Goal: Entertainment & Leisure: Consume media (video, audio)

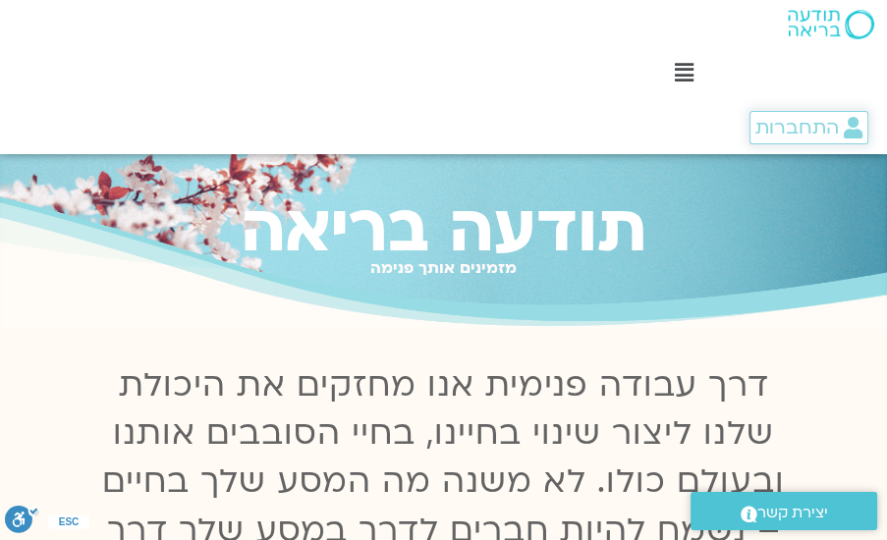
click at [795, 127] on span "התחברות" at bounding box center [796, 128] width 83 height 22
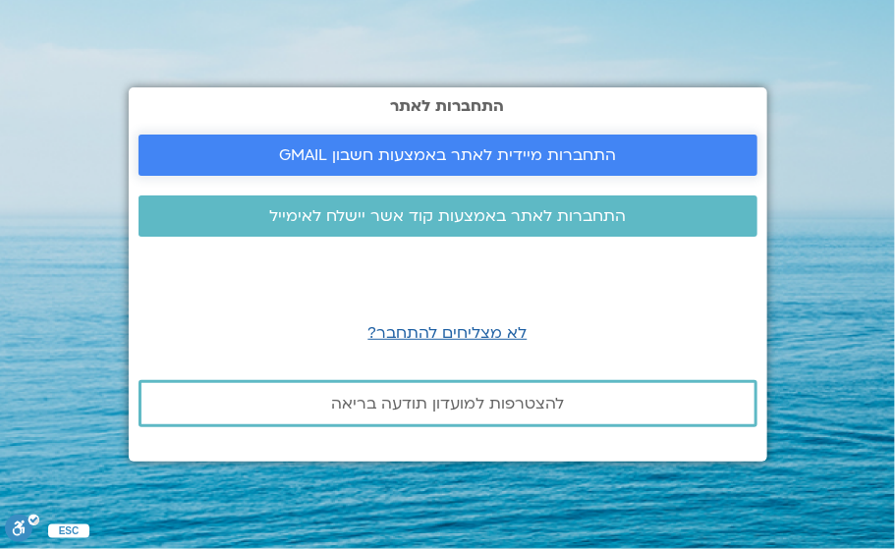
click at [566, 157] on span "התחברות מיידית לאתר באמצעות חשבון GMAIL" at bounding box center [447, 155] width 337 height 18
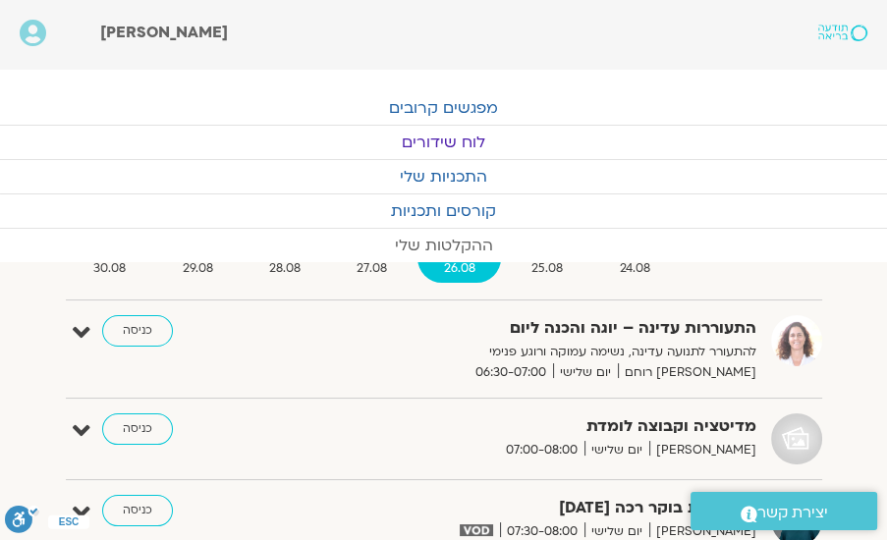
click at [456, 246] on link "ההקלטות שלי" at bounding box center [443, 245] width 887 height 33
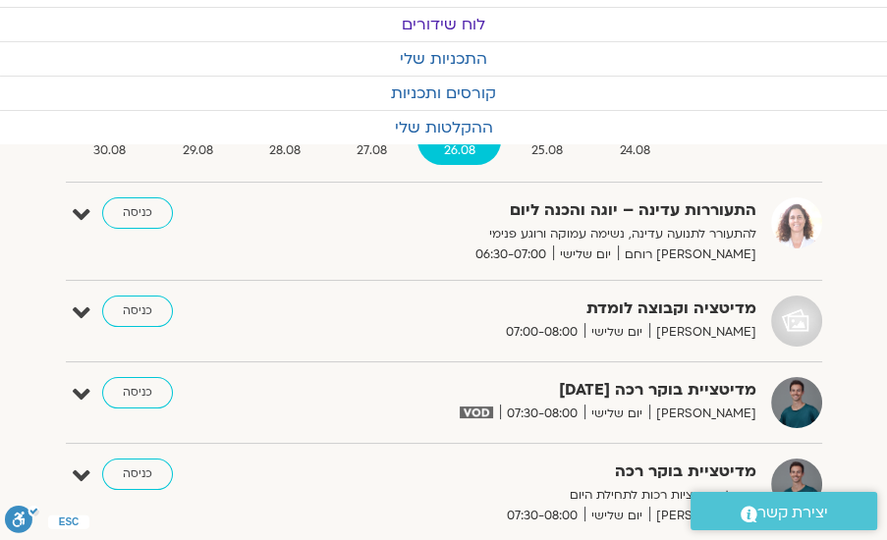
scroll to position [224, 0]
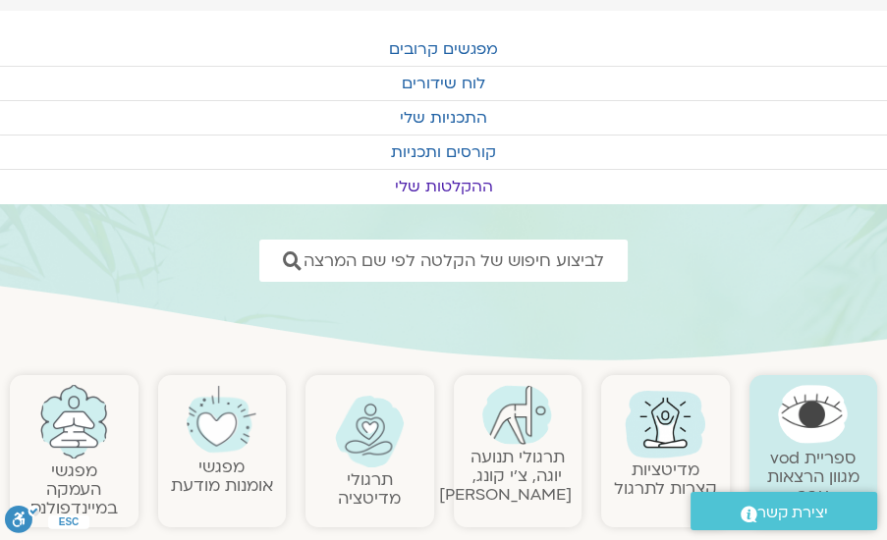
scroll to position [224, 0]
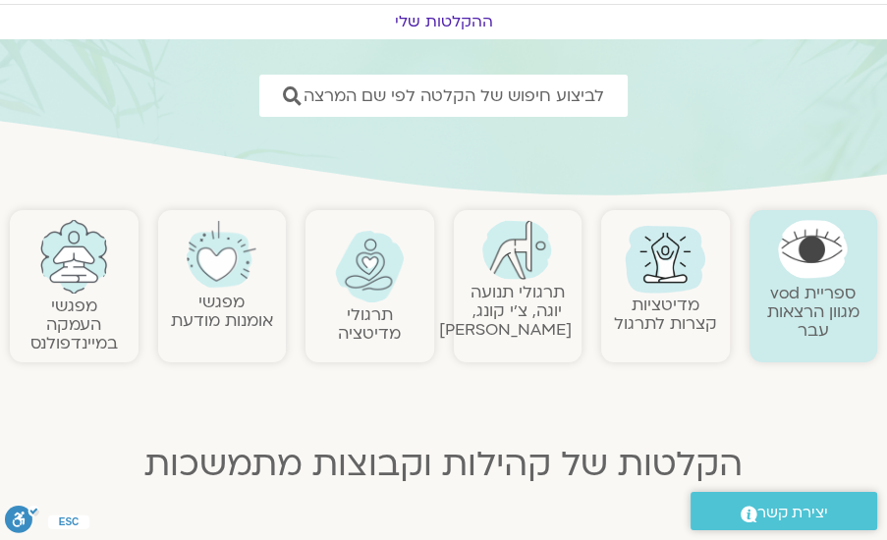
click at [668, 272] on img at bounding box center [665, 257] width 94 height 94
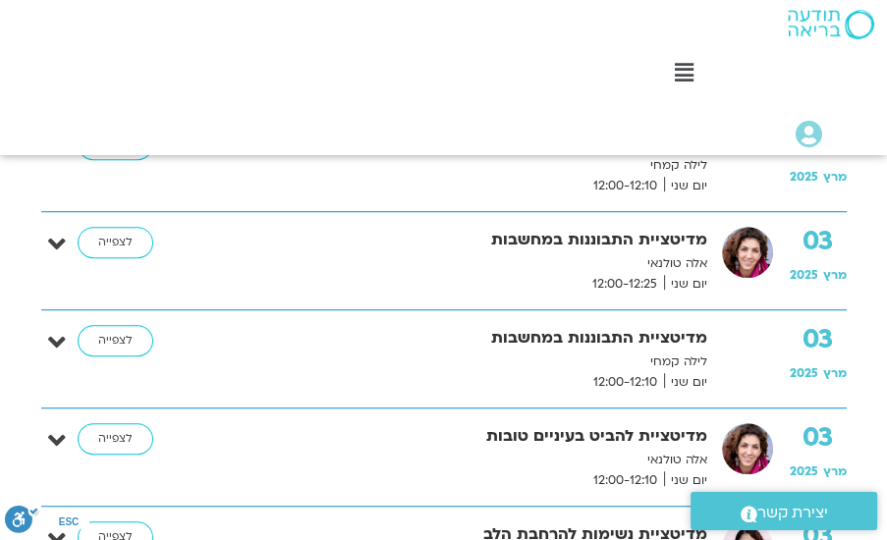
scroll to position [1179, 0]
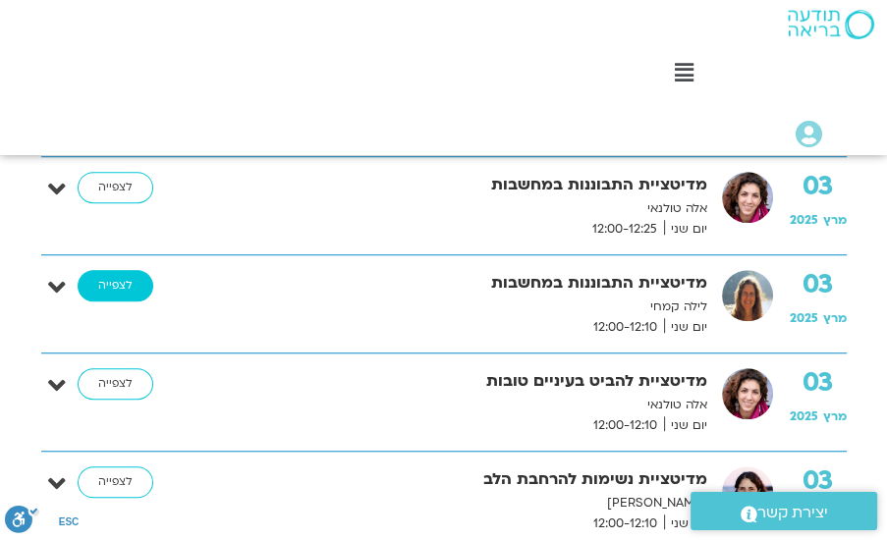
click at [129, 280] on link "לצפייה" at bounding box center [116, 285] width 76 height 31
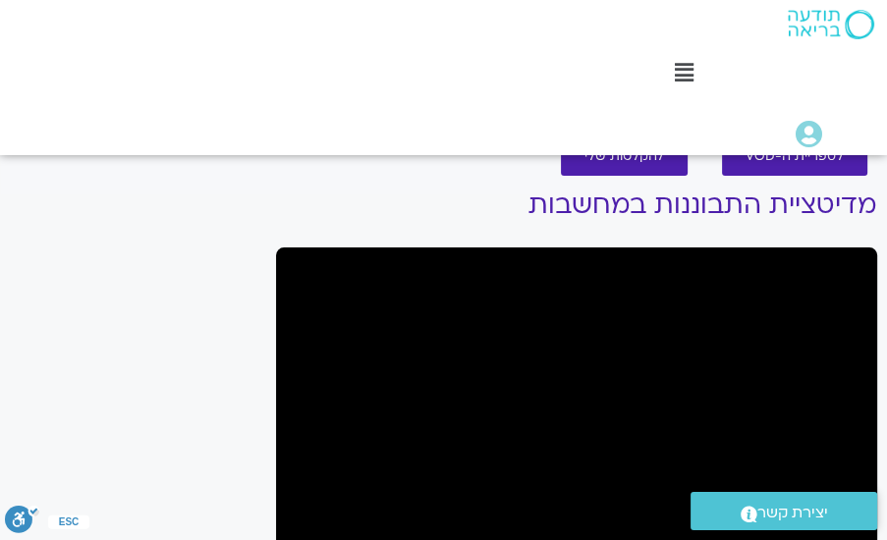
scroll to position [168, 0]
